Goal: Browse casually

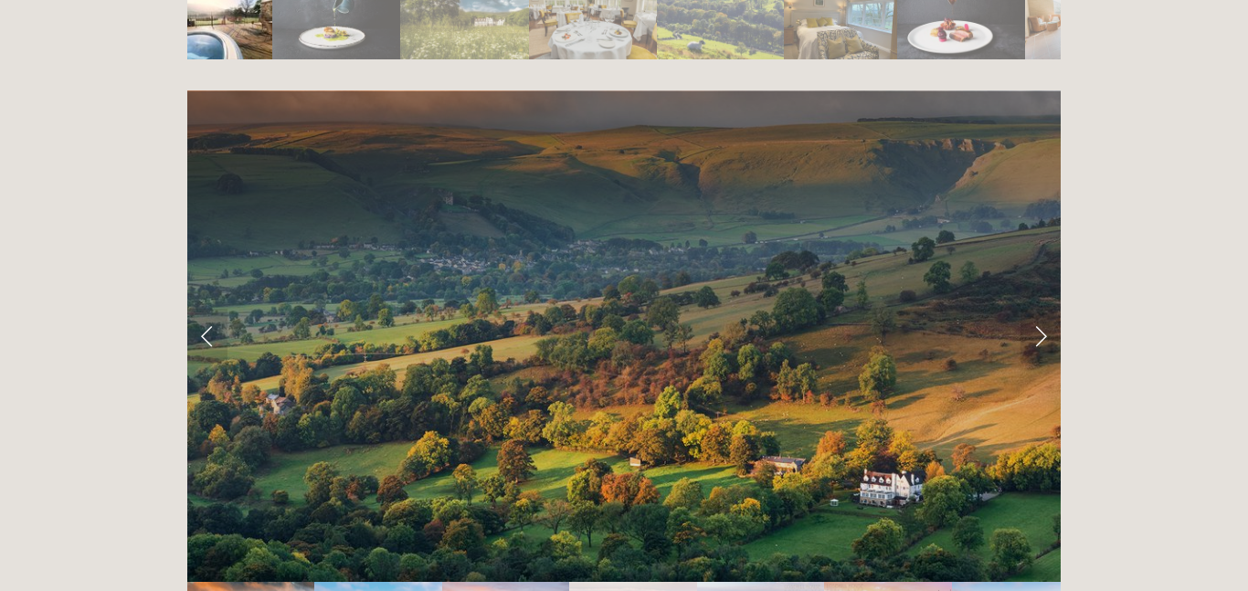
scroll to position [3572, 0]
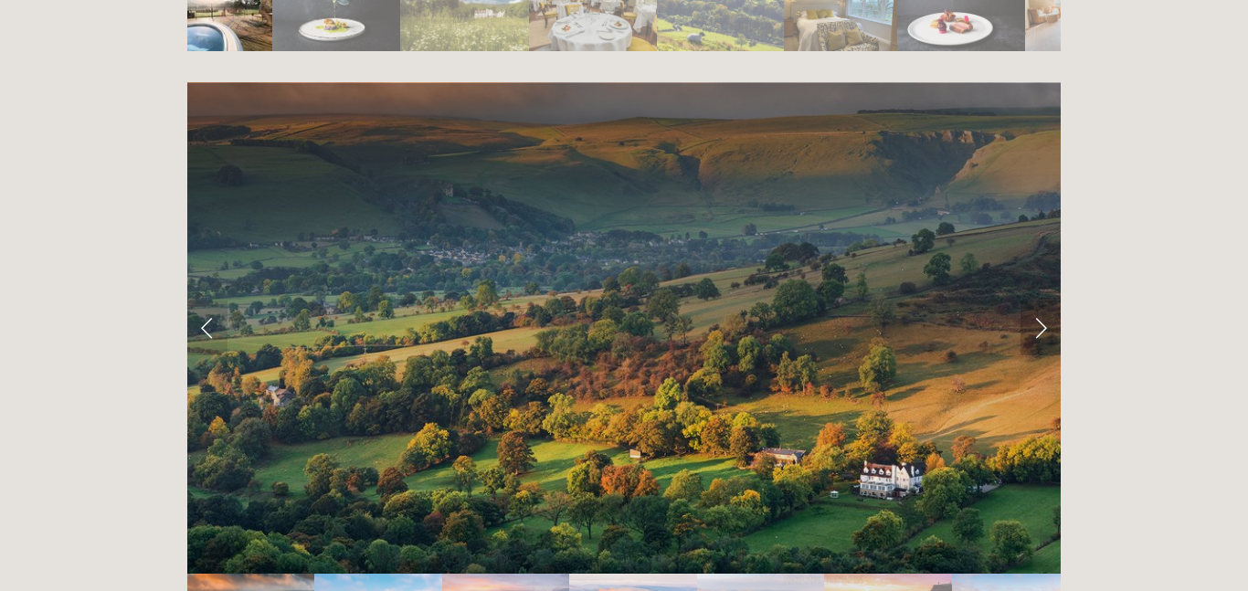
click at [1038, 300] on link "Next Slide" at bounding box center [1040, 327] width 40 height 55
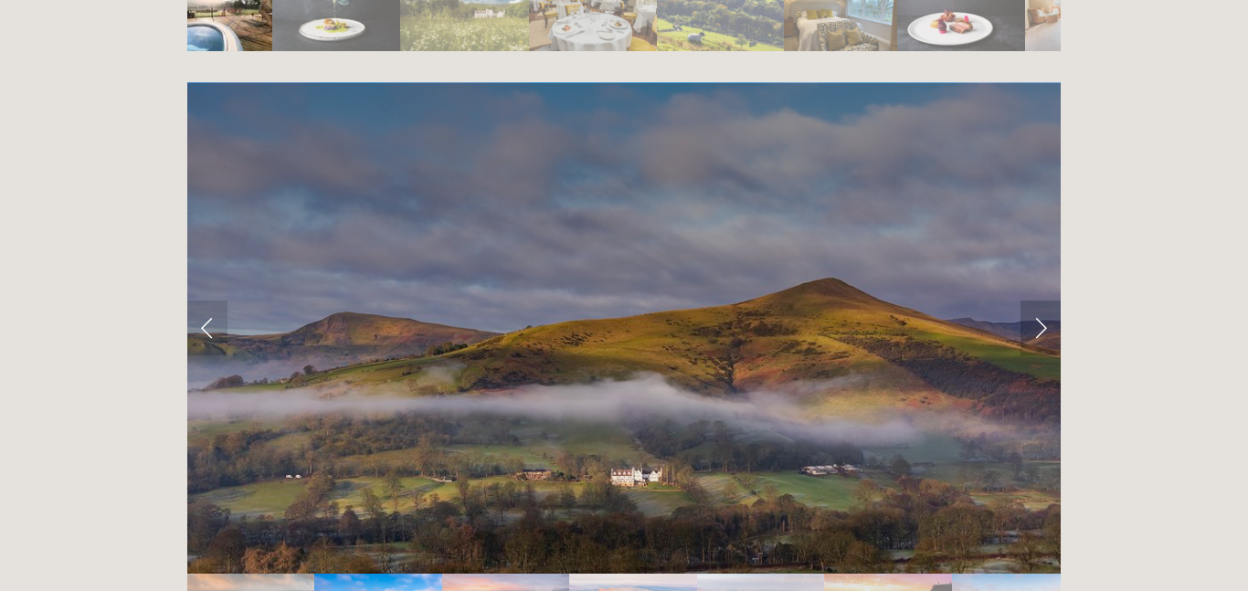
click at [1038, 300] on link "Next Slide" at bounding box center [1040, 327] width 40 height 55
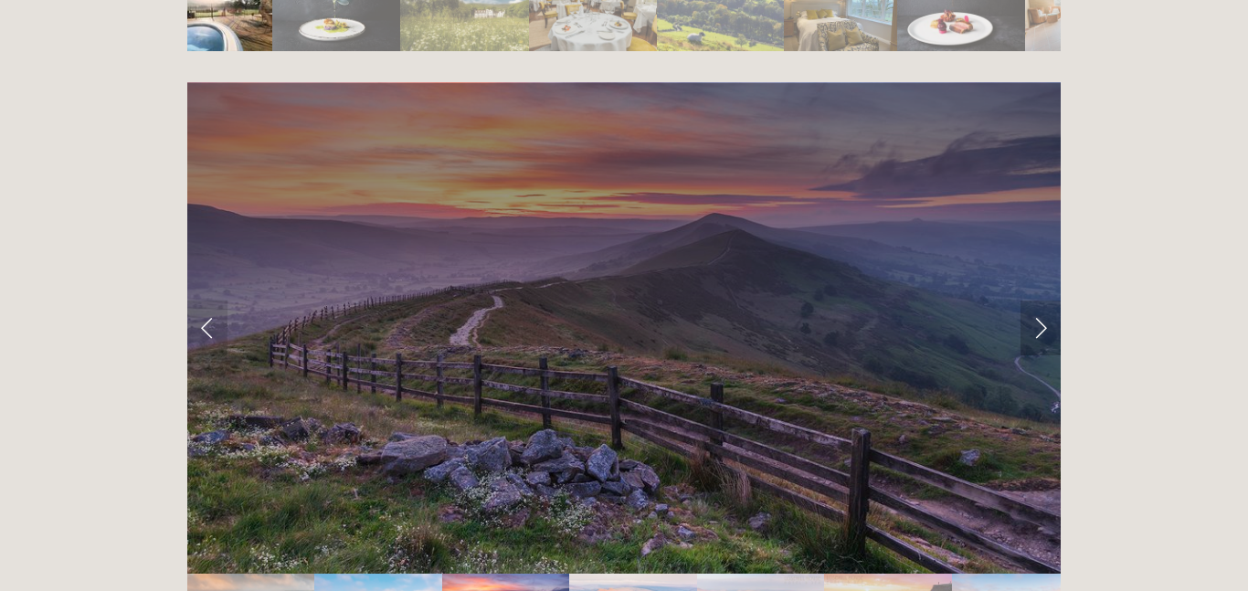
click at [1038, 300] on link "Next Slide" at bounding box center [1040, 327] width 40 height 55
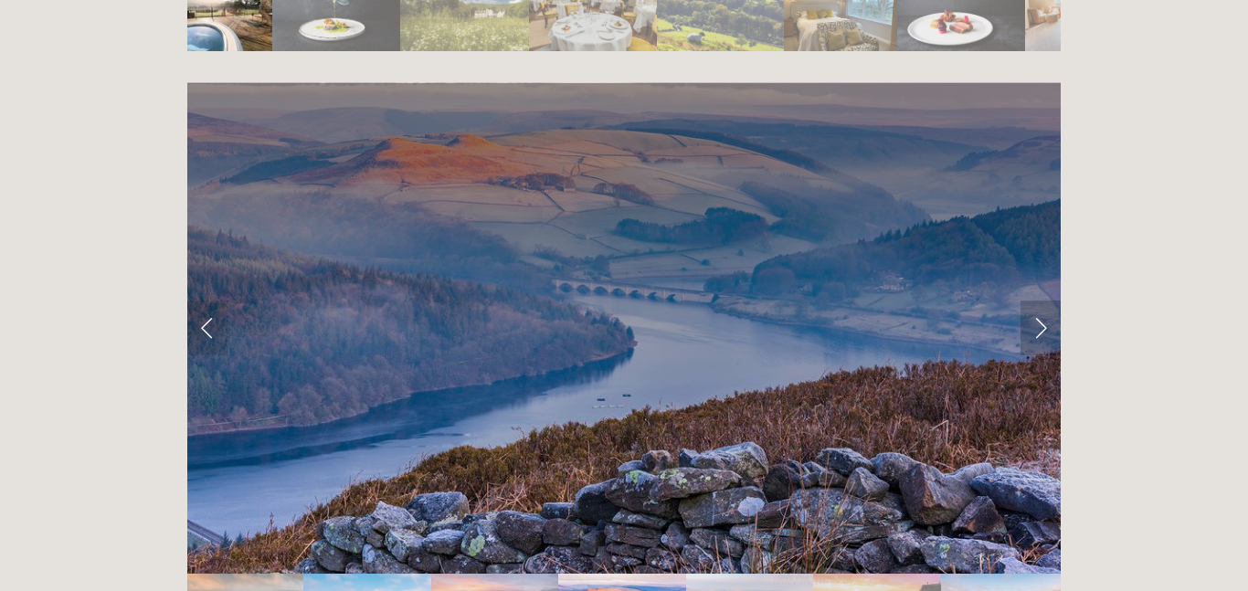
click at [1038, 300] on link "Next Slide" at bounding box center [1040, 327] width 40 height 55
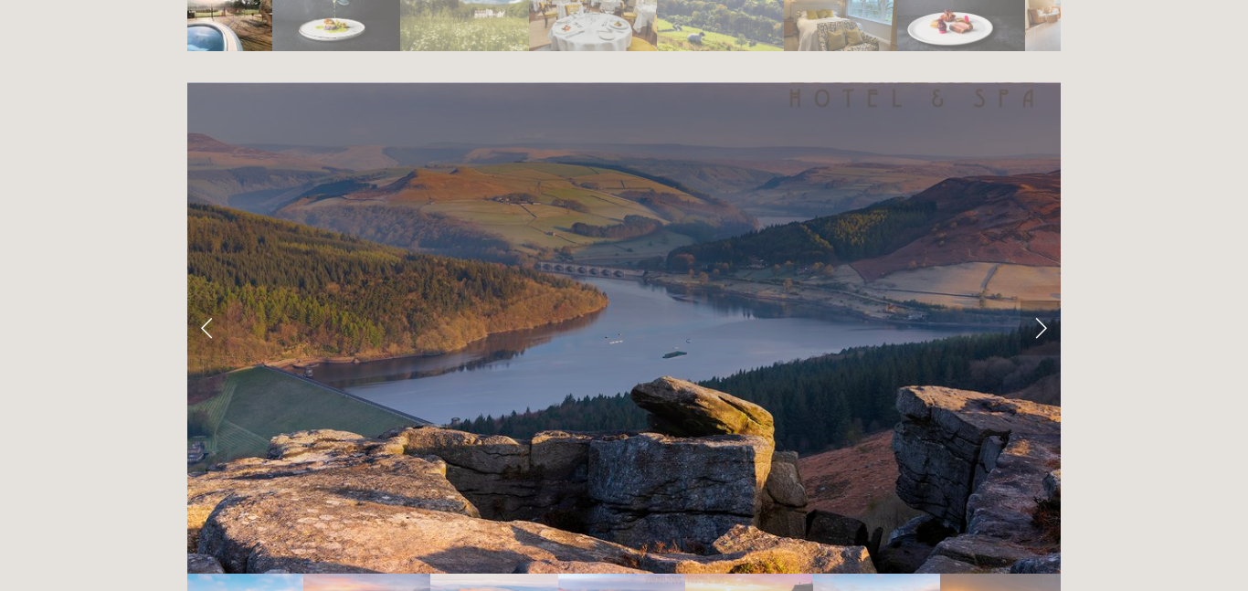
click at [1038, 300] on link "Next Slide" at bounding box center [1040, 327] width 40 height 55
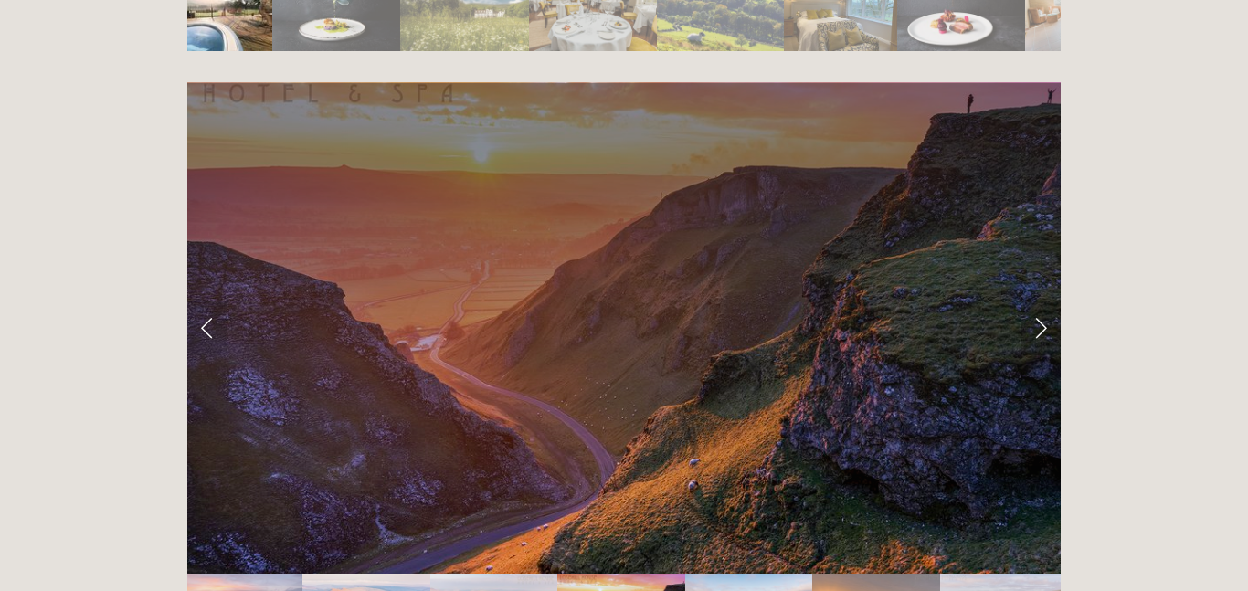
click at [1039, 300] on link "Next Slide" at bounding box center [1040, 327] width 40 height 55
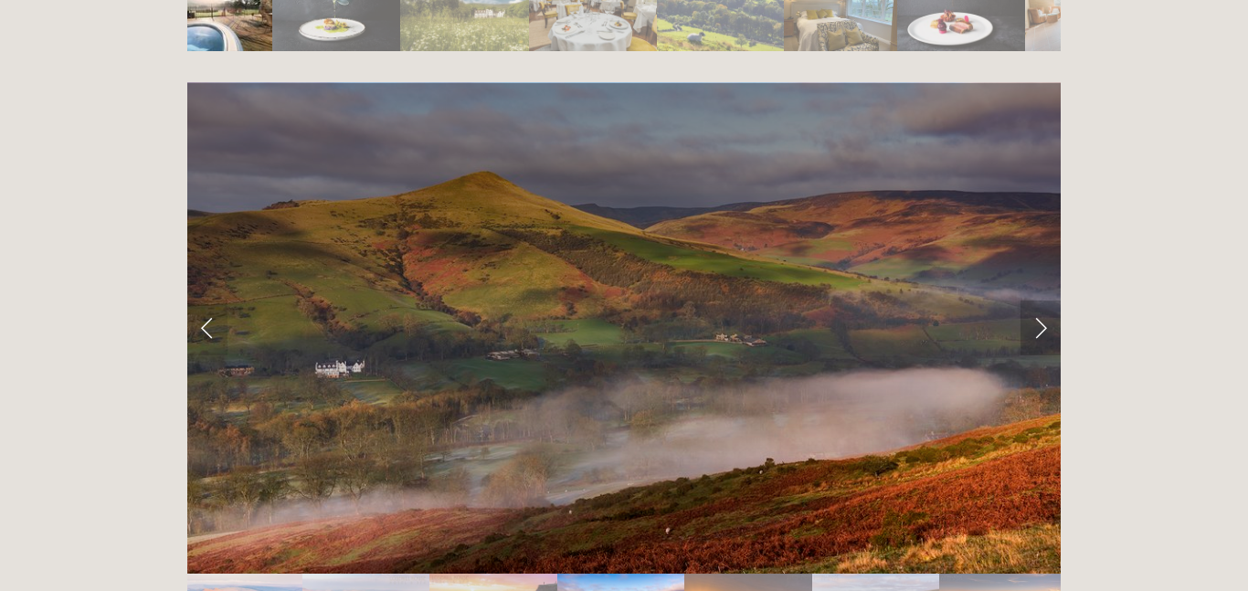
click at [1039, 300] on link "Next Slide" at bounding box center [1040, 327] width 40 height 55
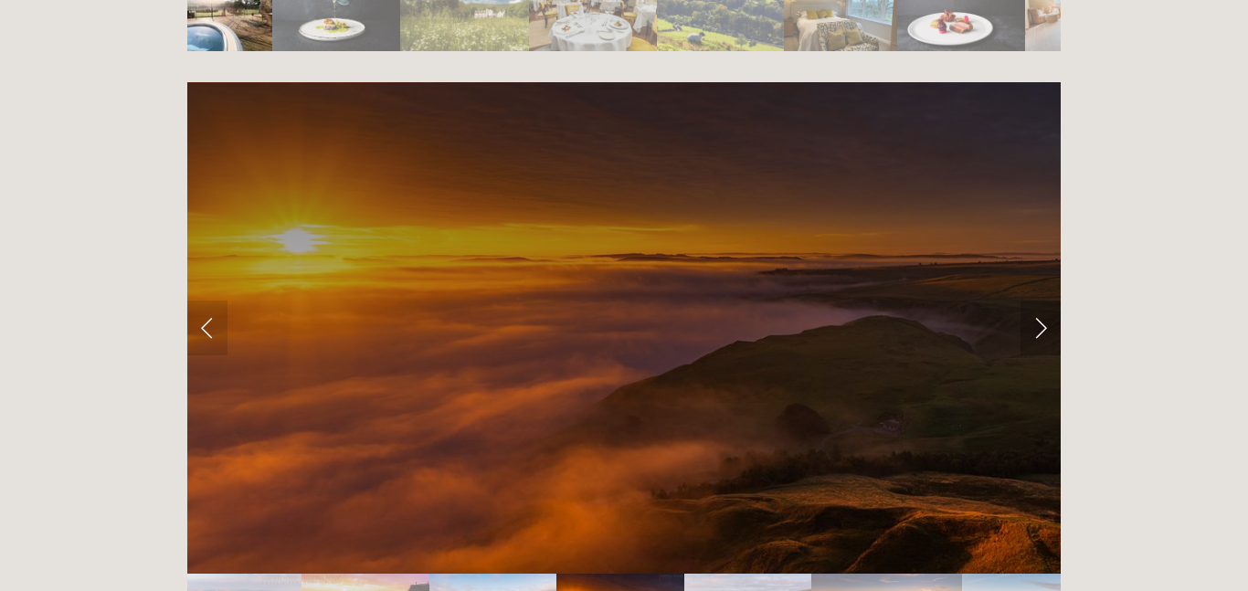
click at [1039, 300] on link "Next Slide" at bounding box center [1040, 327] width 40 height 55
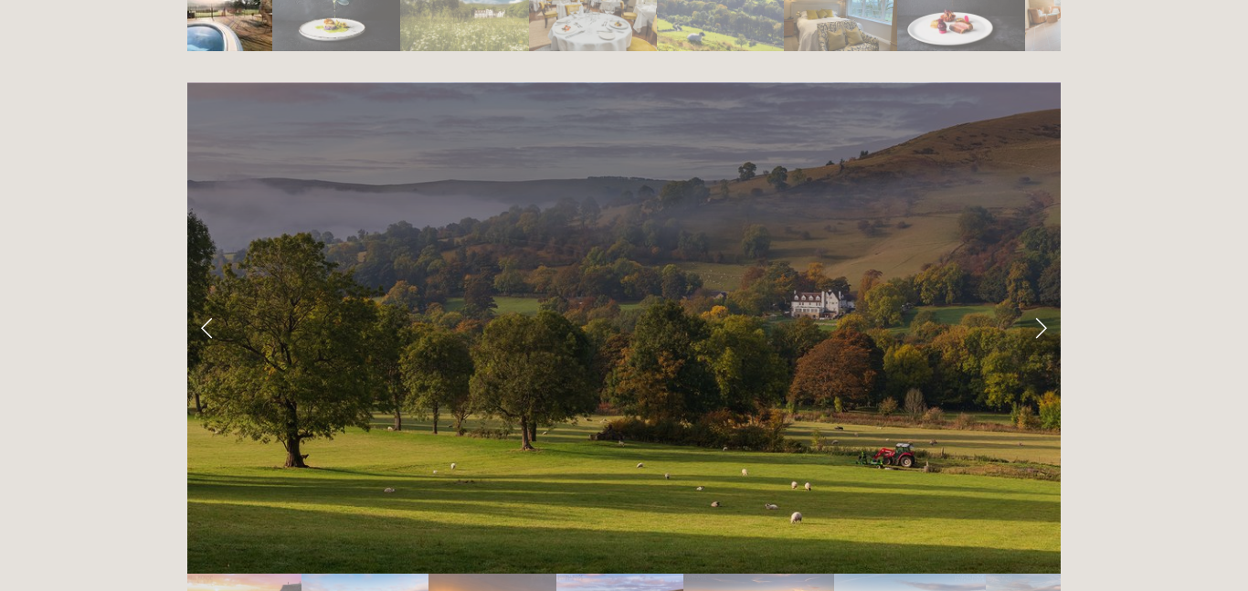
click at [1039, 300] on link "Next Slide" at bounding box center [1040, 327] width 40 height 55
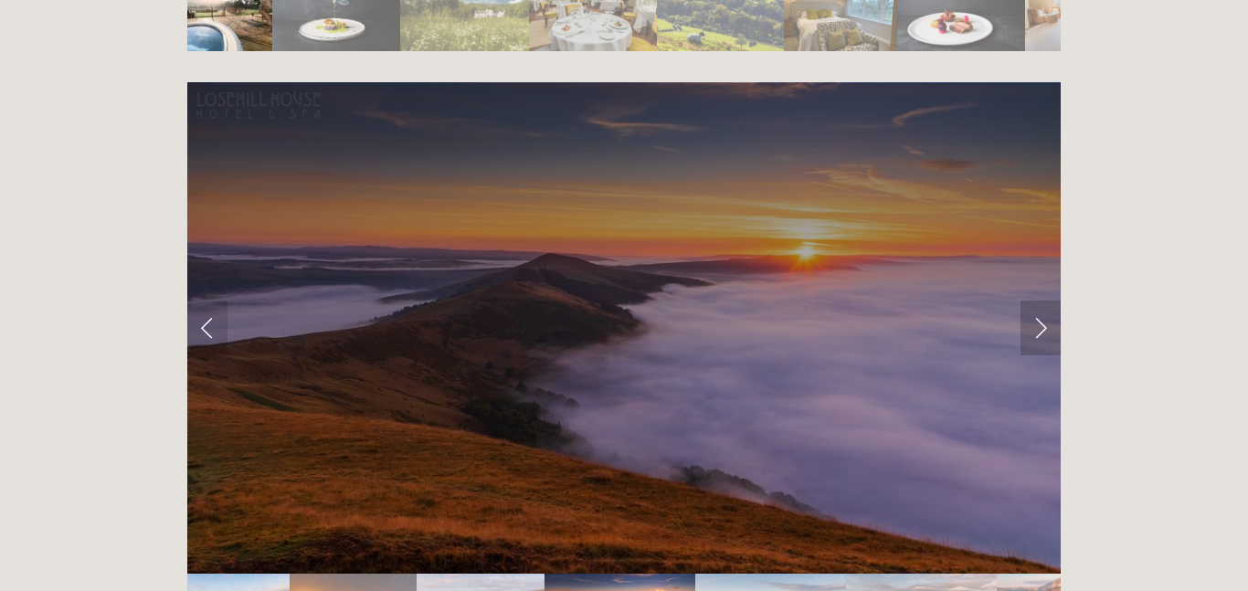
click at [1039, 300] on link "Next Slide" at bounding box center [1040, 327] width 40 height 55
